Goal: Task Accomplishment & Management: Manage account settings

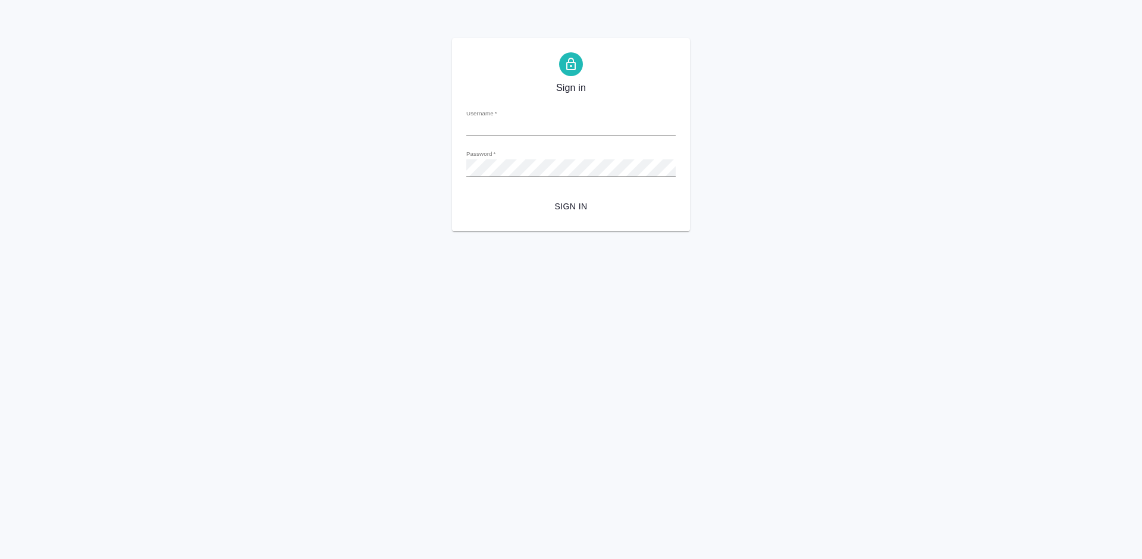
type input "[EMAIL_ADDRESS][DOMAIN_NAME]"
drag, startPoint x: 592, startPoint y: 201, endPoint x: 582, endPoint y: 218, distance: 20.3
click at [573, 211] on span "Sign in" at bounding box center [571, 206] width 190 height 15
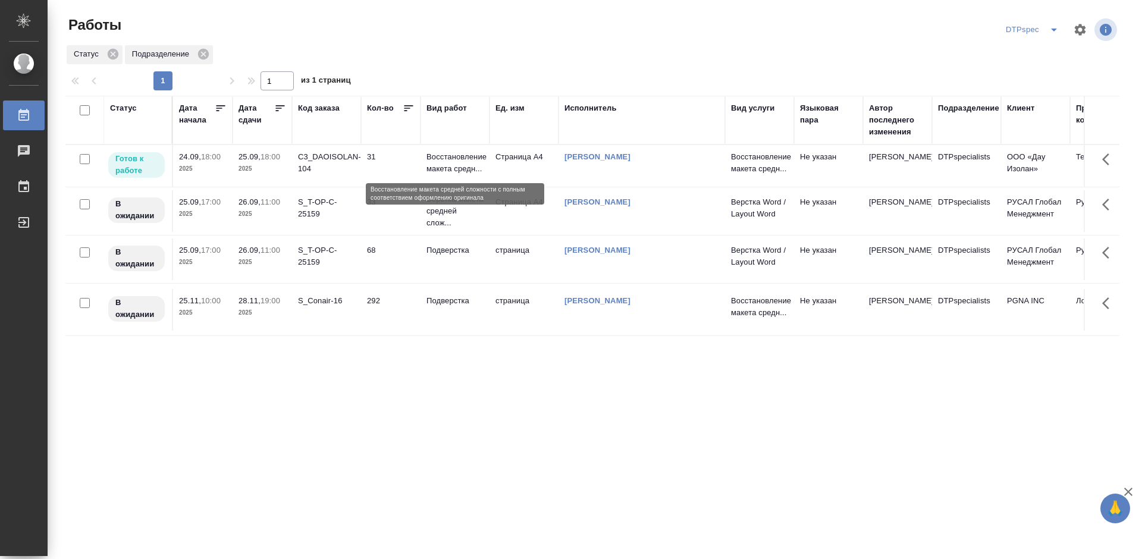
click at [451, 160] on p "Восстановление макета средн..." at bounding box center [454, 163] width 57 height 24
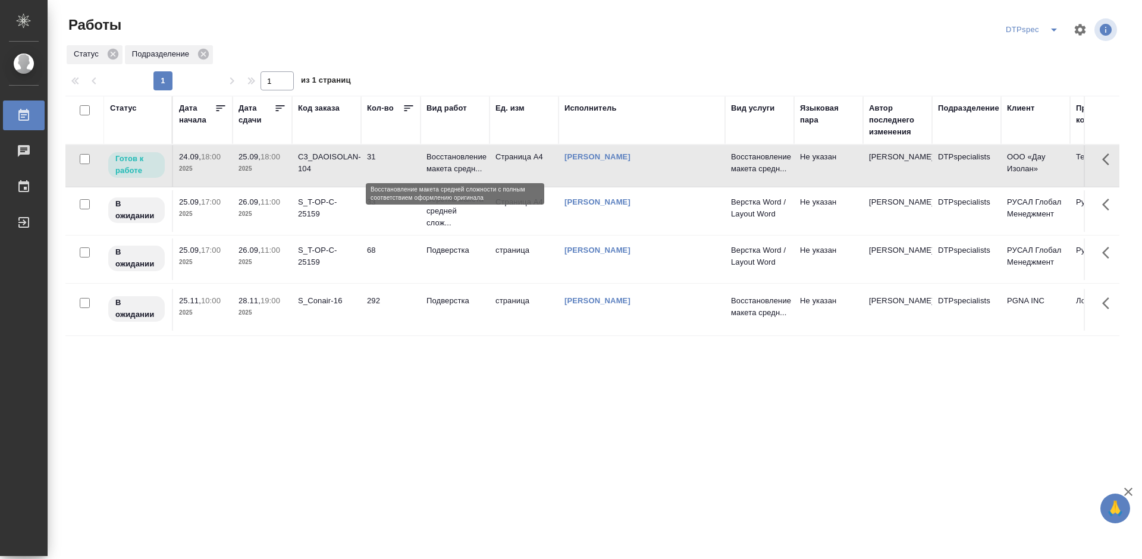
click at [451, 160] on p "Восстановление макета средн..." at bounding box center [454, 163] width 57 height 24
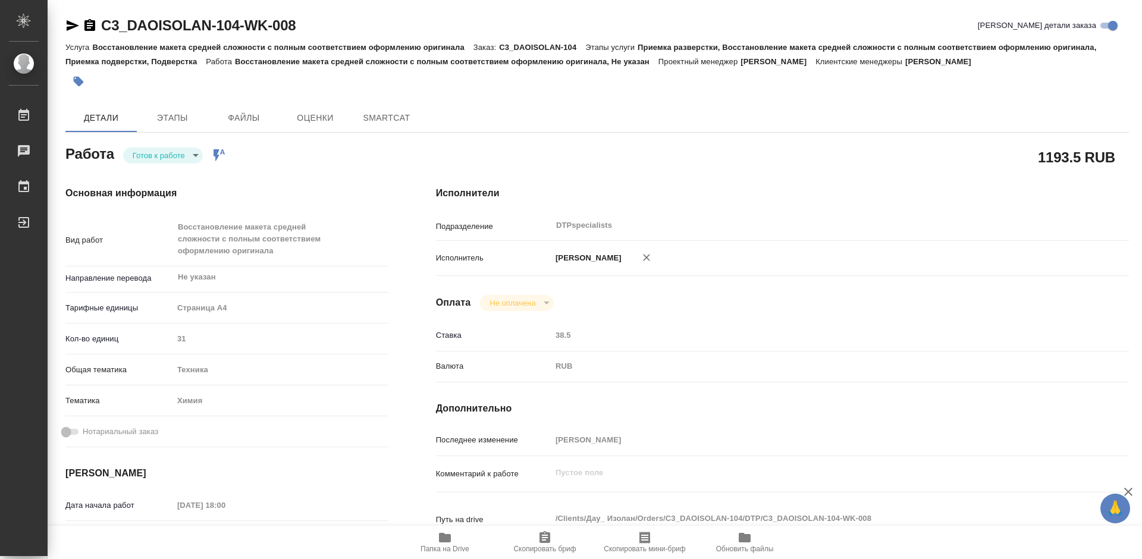
type textarea "x"
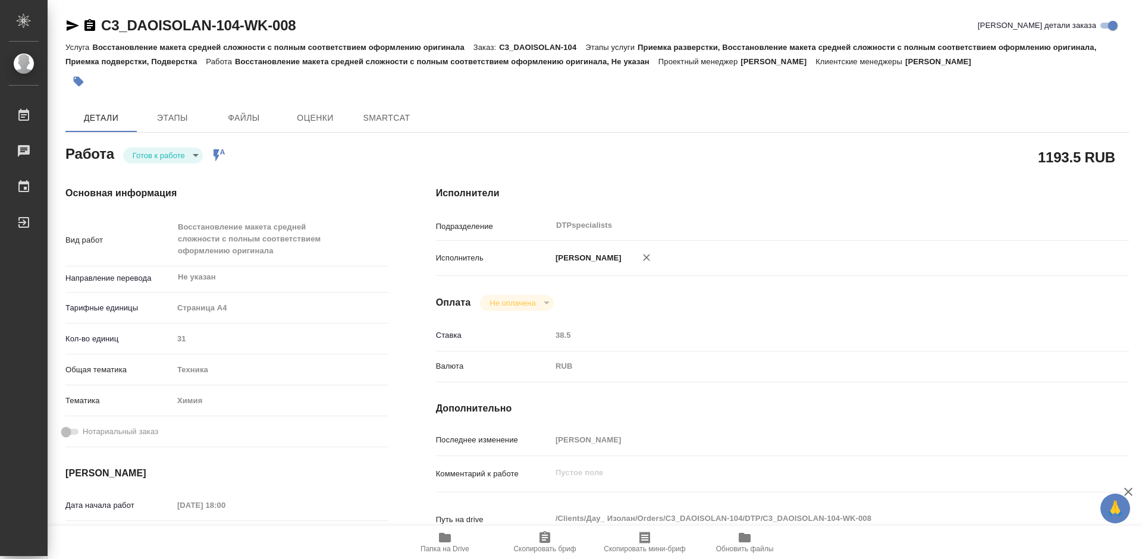
type textarea "x"
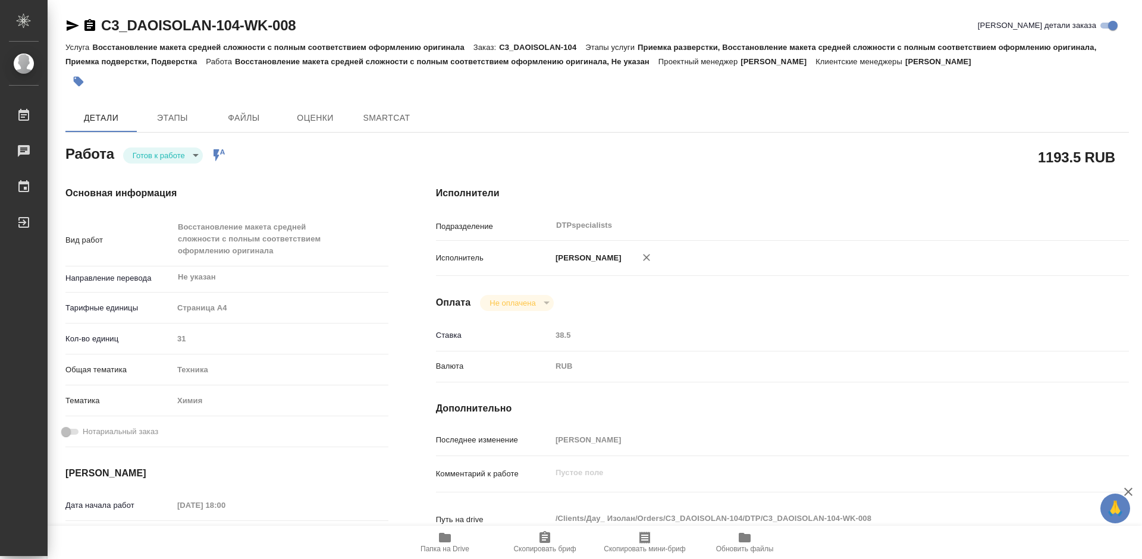
type textarea "x"
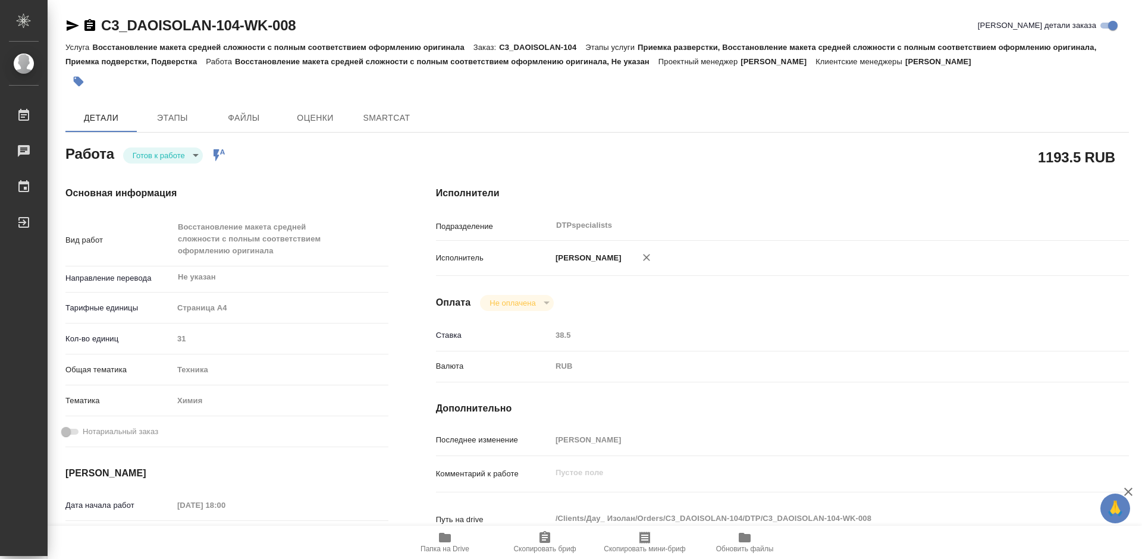
click at [151, 156] on body "🙏 .cls-1 fill:#fff; AWATERA Работы Чаты График Выйти C3_DAOISOLAN-104-WK-008 Кр…" at bounding box center [571, 279] width 1142 height 559
type textarea "x"
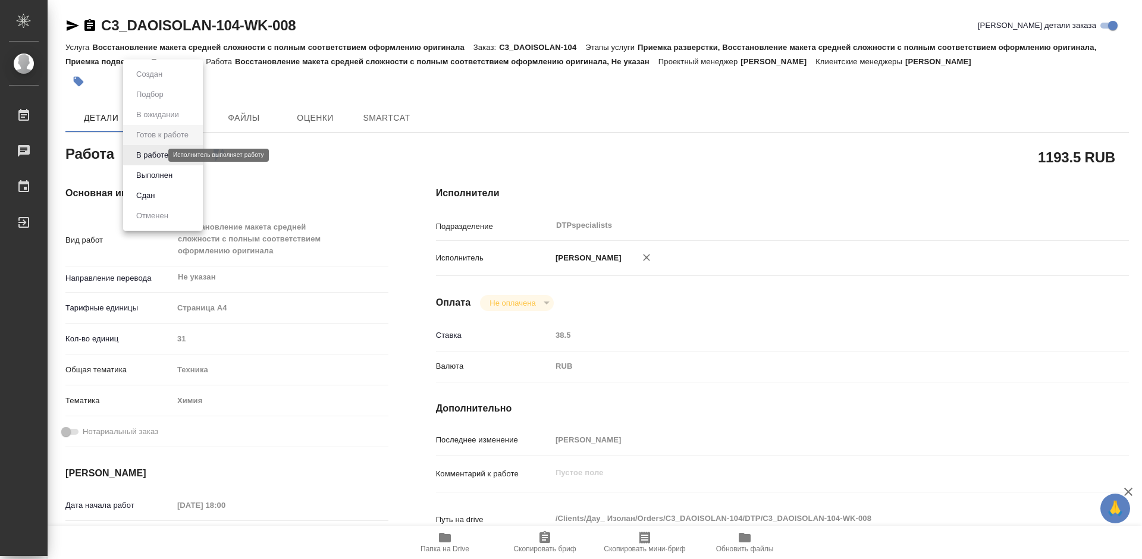
type textarea "x"
click at [149, 159] on button "В работе" at bounding box center [152, 155] width 39 height 13
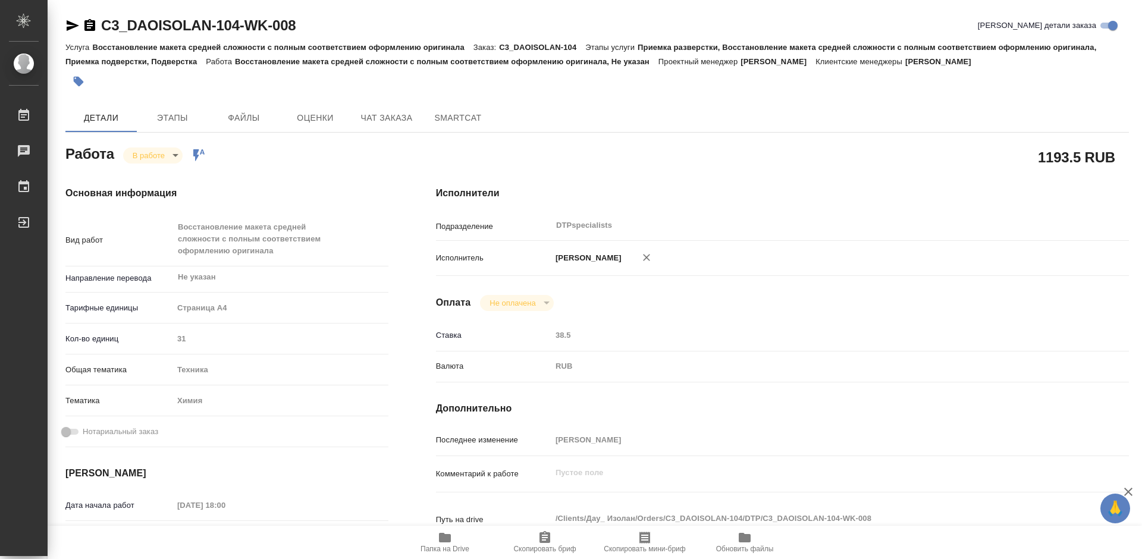
type textarea "x"
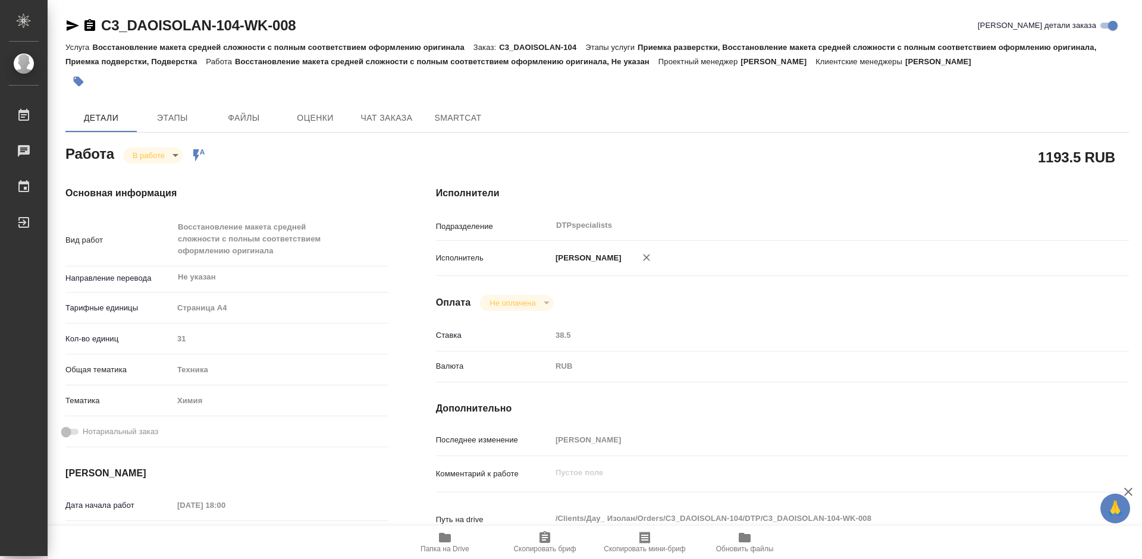
type textarea "x"
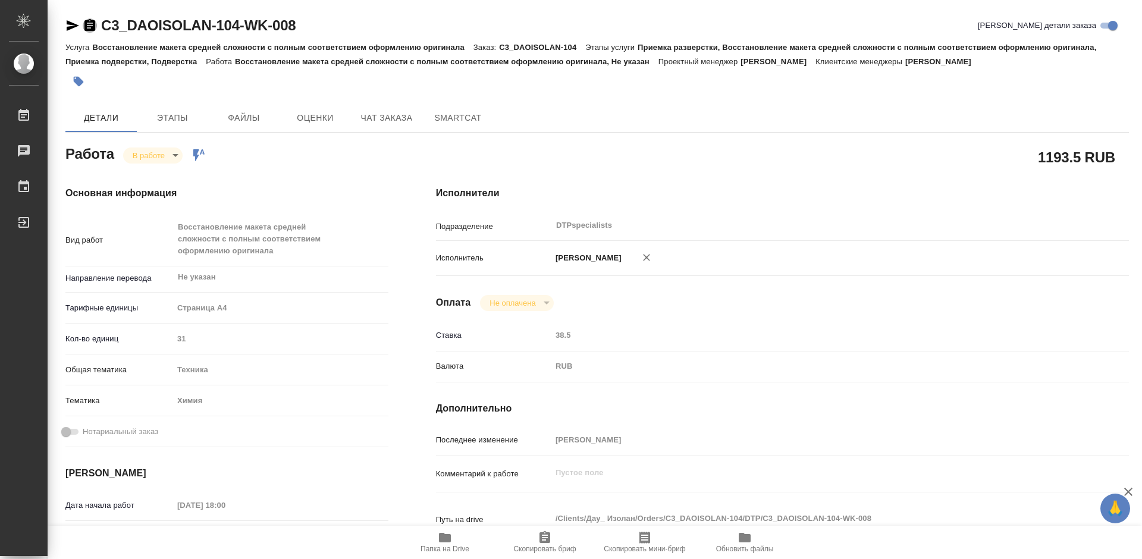
click at [86, 26] on icon "button" at bounding box center [89, 25] width 11 height 12
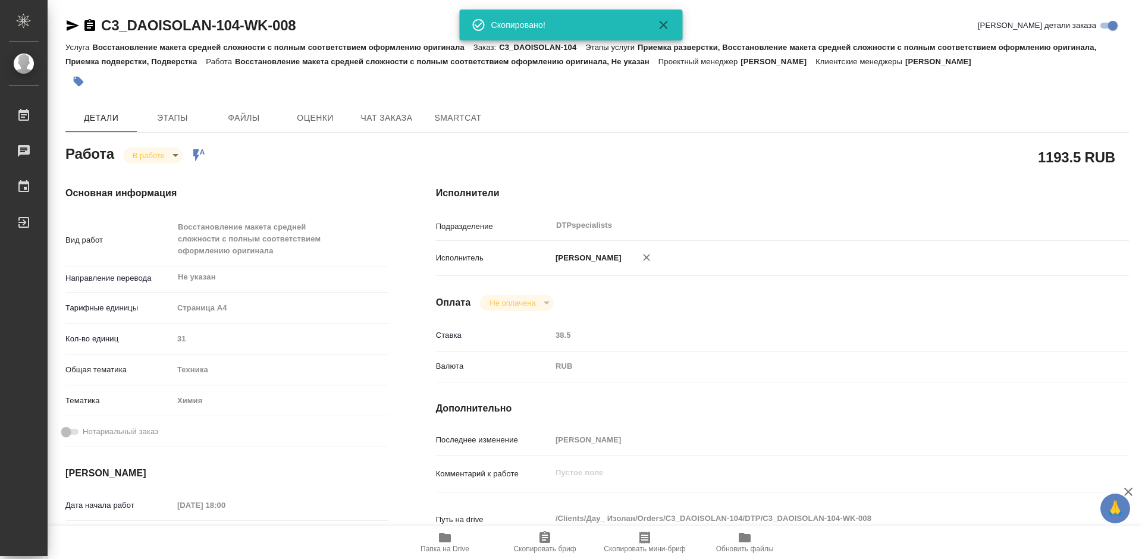
type textarea "x"
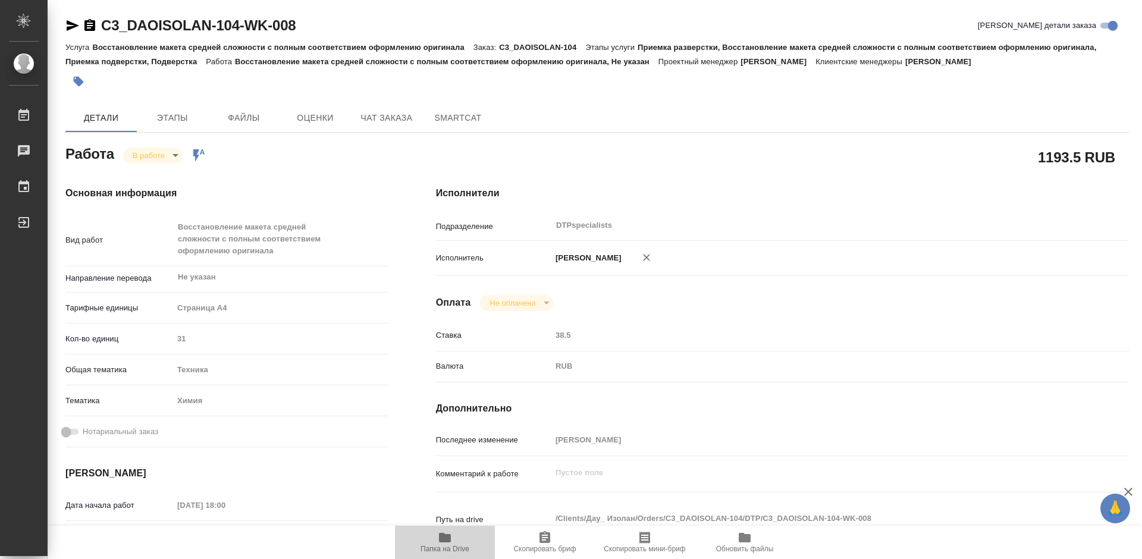
click at [450, 542] on icon "button" at bounding box center [445, 538] width 14 height 14
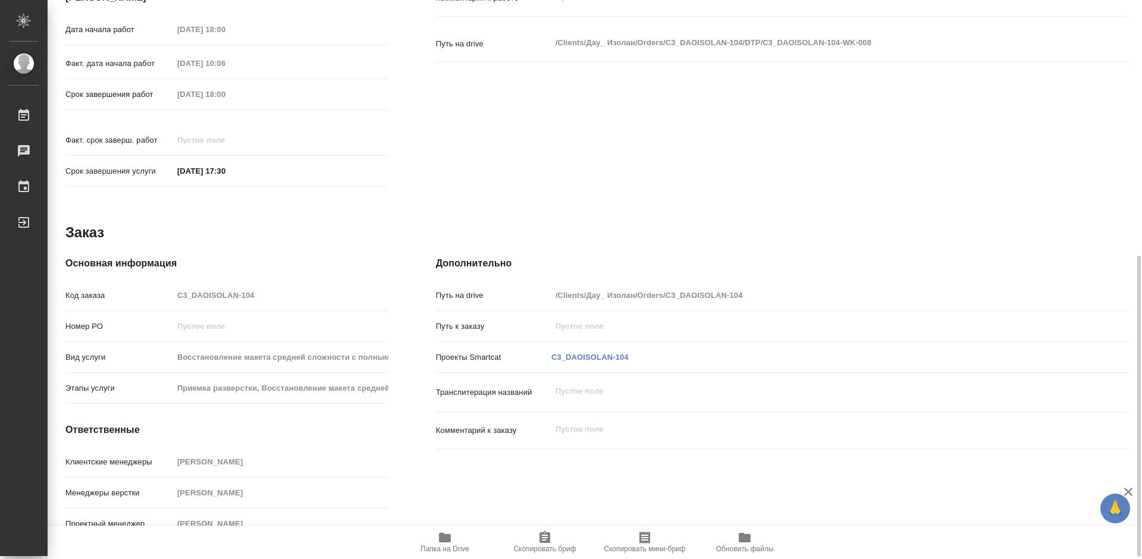
scroll to position [479, 0]
